Goal: Use online tool/utility

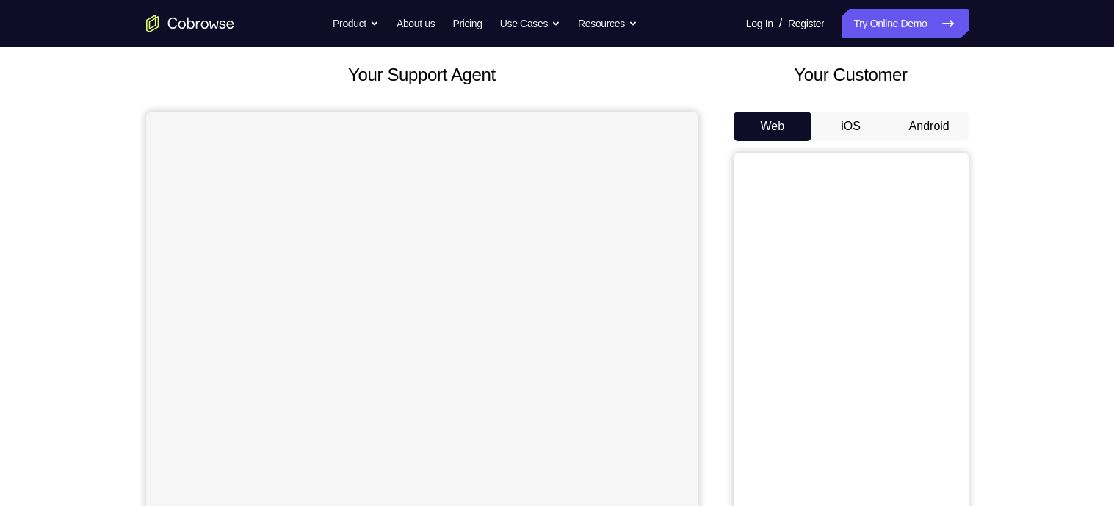
scroll to position [79, 0]
click at [939, 119] on button "Android" at bounding box center [929, 126] width 79 height 29
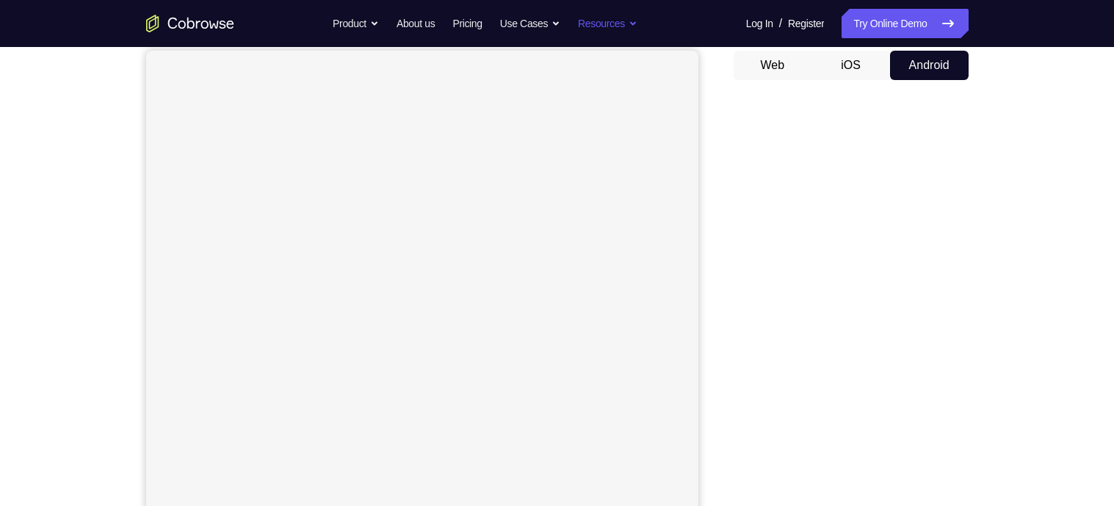
scroll to position [145, 0]
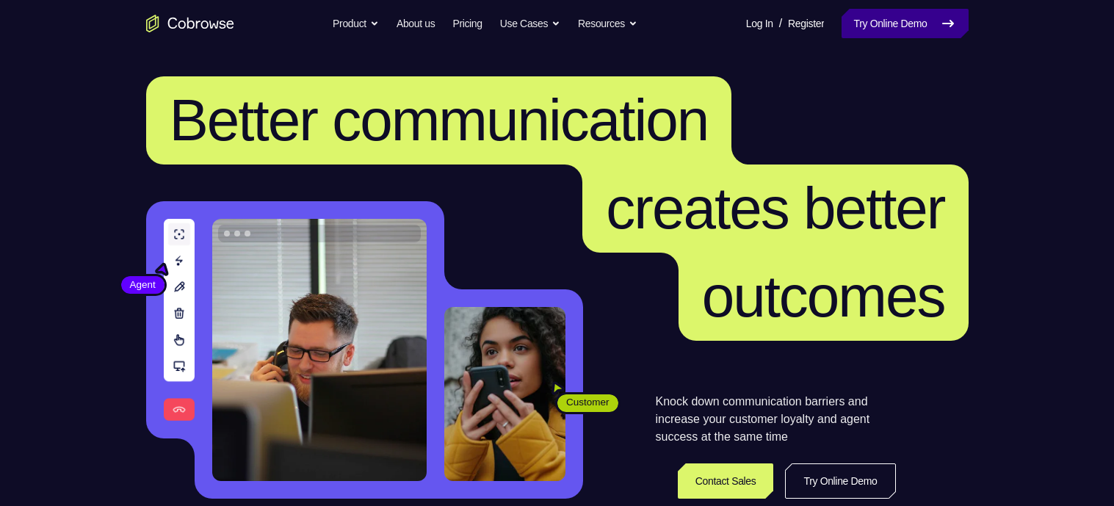
click at [909, 24] on link "Try Online Demo" at bounding box center [905, 23] width 126 height 29
click at [892, 20] on link "Try Online Demo" at bounding box center [905, 23] width 126 height 29
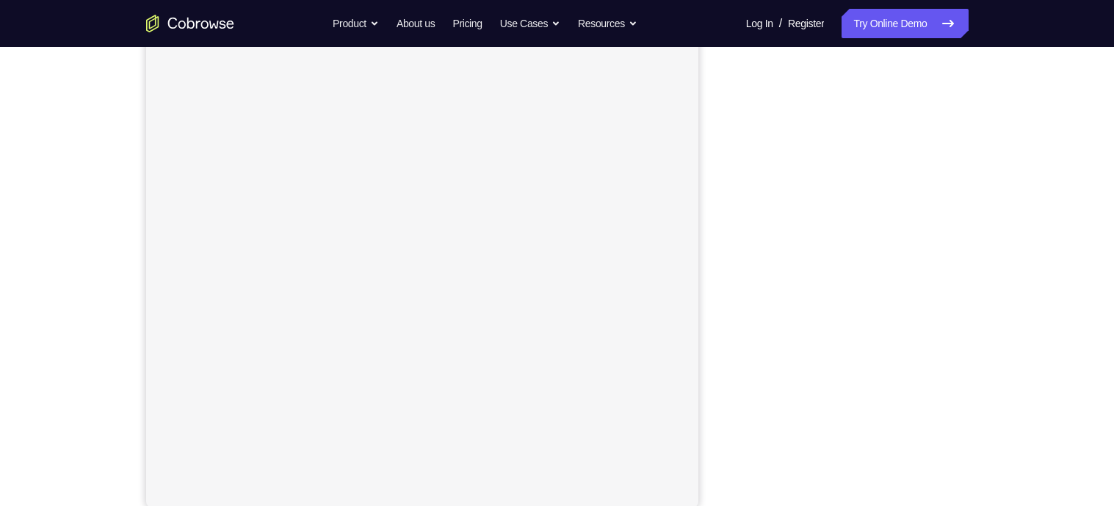
scroll to position [181, 0]
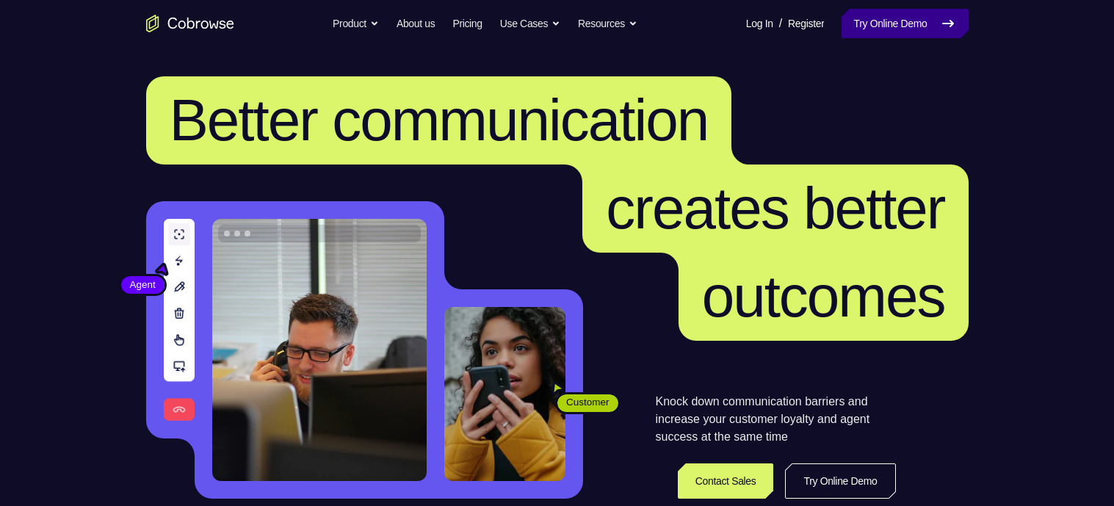
click at [904, 27] on link "Try Online Demo" at bounding box center [905, 23] width 126 height 29
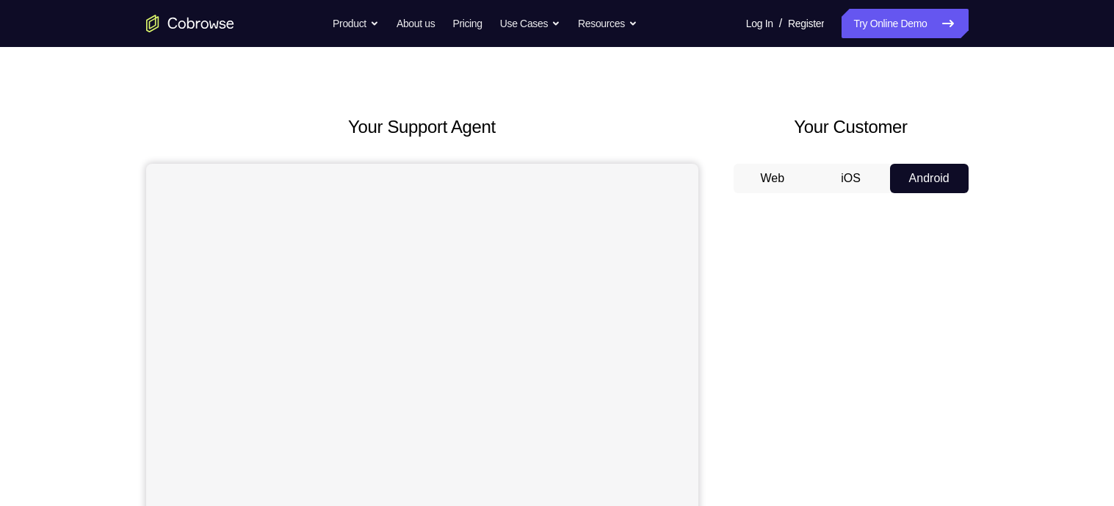
scroll to position [19, 0]
